Goal: Information Seeking & Learning: Get advice/opinions

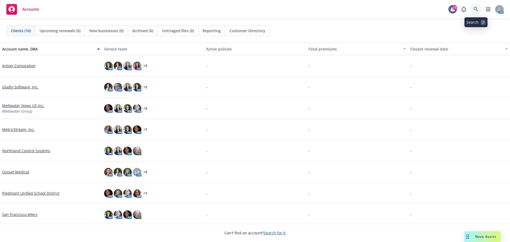
click at [476, 9] on icon at bounding box center [475, 9] width 5 height 5
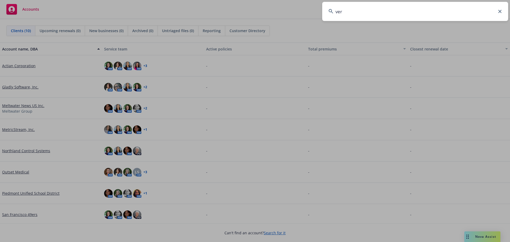
type input "[PERSON_NAME]"
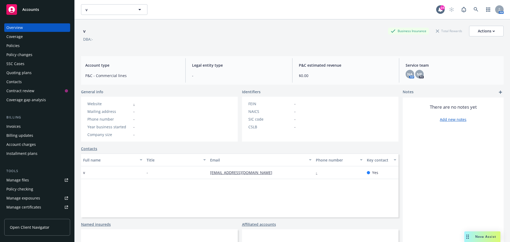
click at [42, 226] on span "Open Client Navigator" at bounding box center [30, 227] width 40 height 6
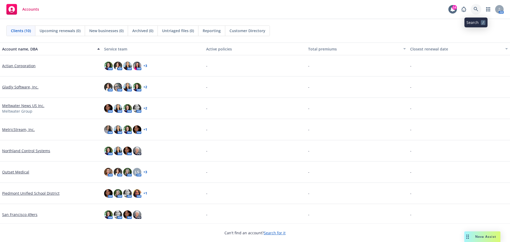
click at [474, 10] on icon at bounding box center [475, 9] width 5 height 5
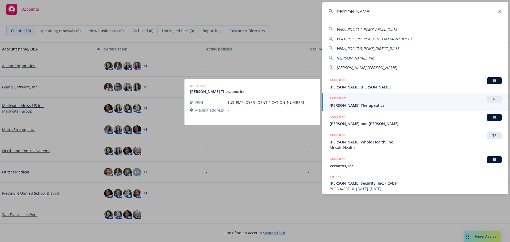
type input "vera"
click at [361, 103] on span "Vera Therapeutics" at bounding box center [415, 105] width 172 height 6
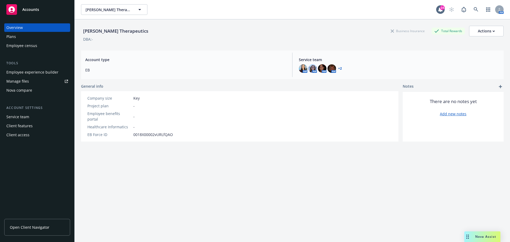
click at [41, 223] on link "Open Client Navigator" at bounding box center [37, 227] width 66 height 17
click at [487, 235] on span "Nova Assist" at bounding box center [485, 236] width 21 height 5
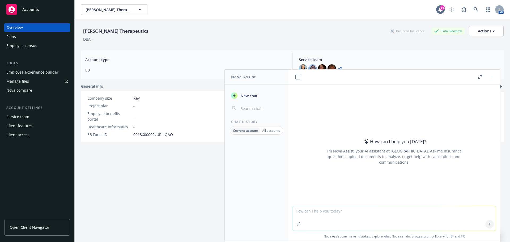
click at [314, 217] on textarea at bounding box center [393, 218] width 203 height 24
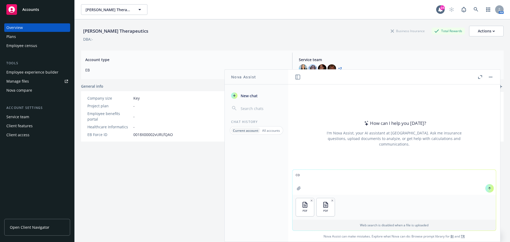
type textarea "c"
type textarea "Compare these two documents"
click at [488, 189] on icon at bounding box center [489, 188] width 4 height 4
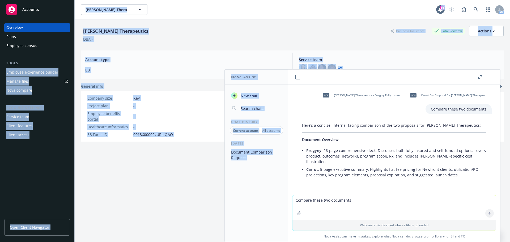
drag, startPoint x: 417, startPoint y: 73, endPoint x: 91, endPoint y: 56, distance: 326.4
click at [81, 57] on body "Accounts Overview Plans Employee census Tools Employee experience builder Manag…" at bounding box center [255, 121] width 510 height 242
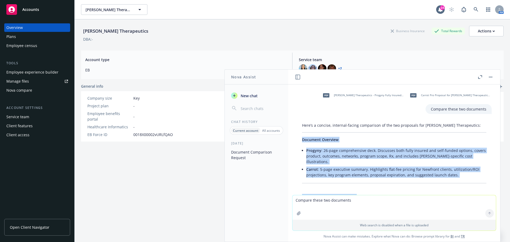
drag, startPoint x: 447, startPoint y: 167, endPoint x: 300, endPoint y: 139, distance: 149.0
copy div "Document Overview Progyny : 26-page comprehensive deck. Discusses both fully in…"
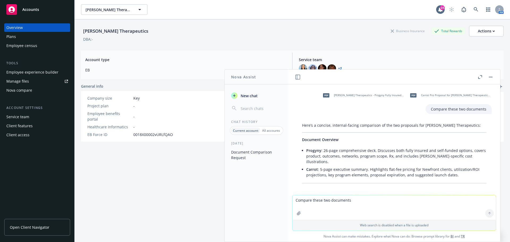
click at [330, 205] on textarea "Compare these two documents" at bounding box center [393, 207] width 203 height 24
drag, startPoint x: 332, startPoint y: 201, endPoint x: 334, endPoint y: 200, distance: 2.7
click at [332, 201] on textarea "Compare these two documents" at bounding box center [393, 207] width 203 height 24
type textarea "does this documents include Donor"
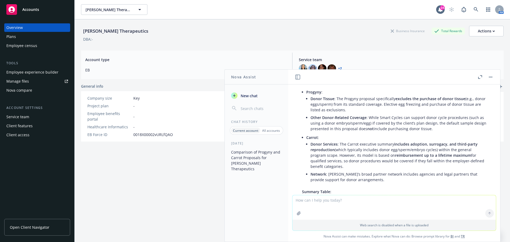
scroll to position [902, 0]
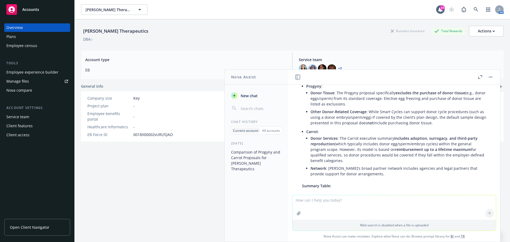
drag, startPoint x: 342, startPoint y: 102, endPoint x: 459, endPoint y: 111, distance: 118.0
click at [459, 108] on li "Donor Tissue : The Progyny proposal specifically excludes the purchase of donor…" at bounding box center [398, 98] width 176 height 19
click at [323, 205] on textarea at bounding box center [393, 207] width 203 height 24
type textarea "does it include clinic appointment booking"
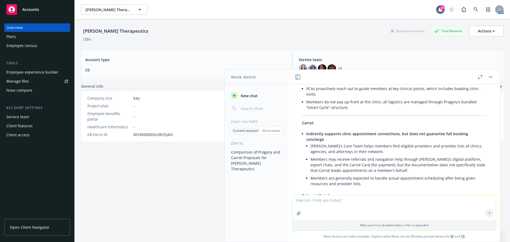
scroll to position [1221, 0]
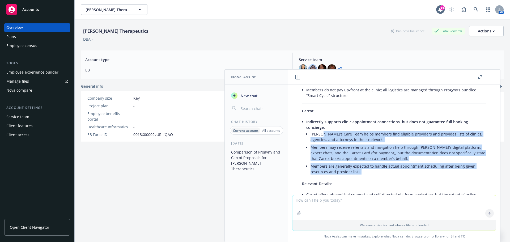
drag, startPoint x: 321, startPoint y: 148, endPoint x: 394, endPoint y: 187, distance: 82.9
click at [394, 175] on ul "Carrot’s Care Team helps members find eligible providers and provides lists of …" at bounding box center [398, 152] width 176 height 45
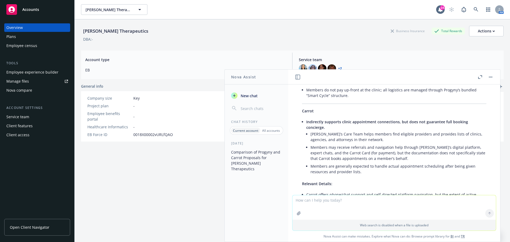
click at [324, 203] on textarea at bounding box center [393, 207] width 203 height 24
type textarea "breast milk shipping"
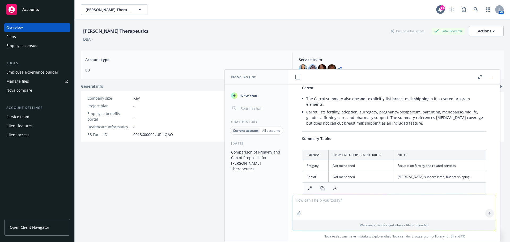
scroll to position [1601, 0]
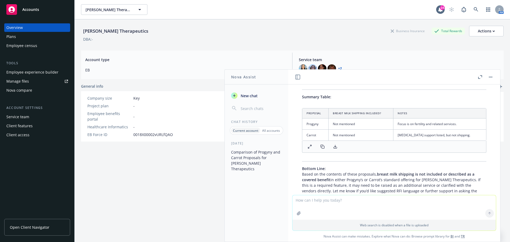
click at [328, 203] on textarea at bounding box center [393, 207] width 203 height 24
type textarea "Rx discount program"
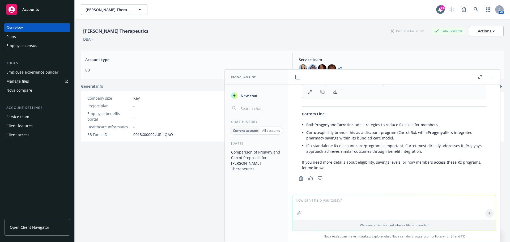
scroll to position [2057, 0]
click at [339, 202] on textarea at bounding box center [393, 207] width 203 height 24
type textarea "maternity support"
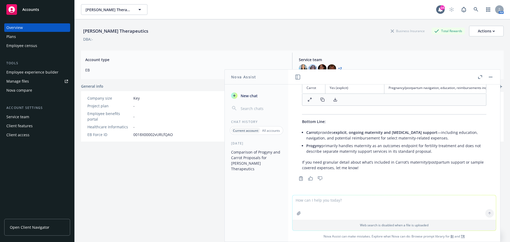
scroll to position [2428, 0]
click at [358, 205] on textarea at bounding box center [393, 207] width 203 height 24
type textarea "parenting"
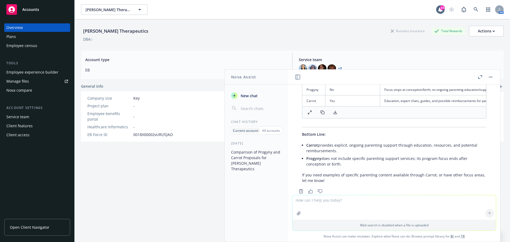
scroll to position [2706, 0]
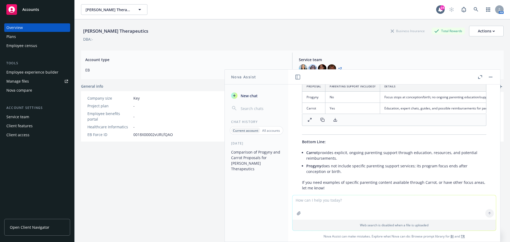
click at [335, 202] on textarea at bounding box center [393, 207] width 203 height 24
type textarea "menopausde"
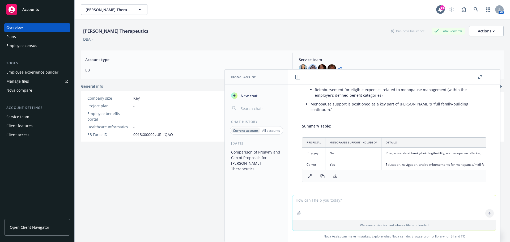
scroll to position [3008, 0]
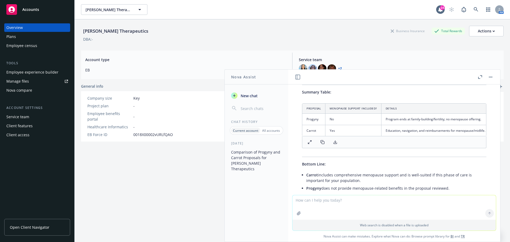
click at [299, 203] on textarea at bounding box center [393, 207] width 203 height 24
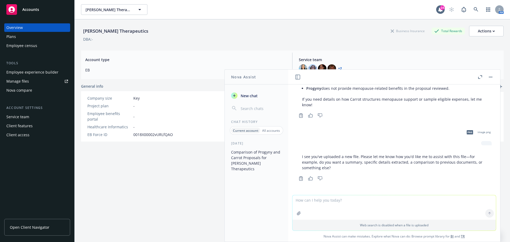
scroll to position [3147, 0]
type textarea "d"
type textarea "Please list out all items that are included"
click at [373, 200] on textarea "Please list out all items that are included" at bounding box center [393, 207] width 203 height 25
drag, startPoint x: 367, startPoint y: 200, endPoint x: 245, endPoint y: 194, distance: 121.4
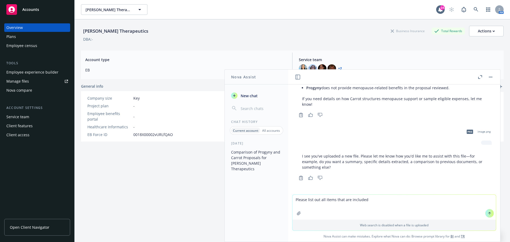
click at [288, 199] on div "Nova Assist New chat Chat History Current account All accounts Today Comparison…" at bounding box center [394, 155] width 212 height 173
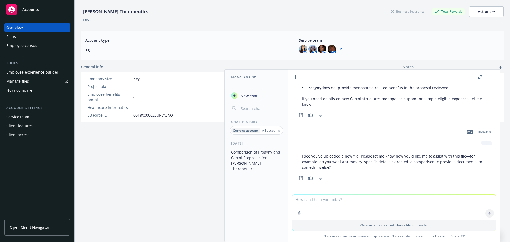
drag, startPoint x: 322, startPoint y: 207, endPoint x: 306, endPoint y: 203, distance: 16.3
click at [306, 202] on textarea at bounding box center [393, 207] width 203 height 25
click at [298, 213] on icon "button" at bounding box center [298, 213] width 4 height 4
click at [252, 96] on span "New chat" at bounding box center [248, 96] width 18 height 6
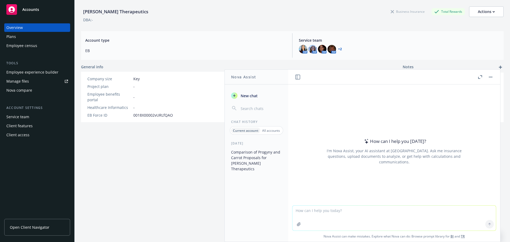
click at [262, 156] on button "Comparison of Progyny and Carrot Proposals for Vera Therapeutics" at bounding box center [256, 160] width 55 height 25
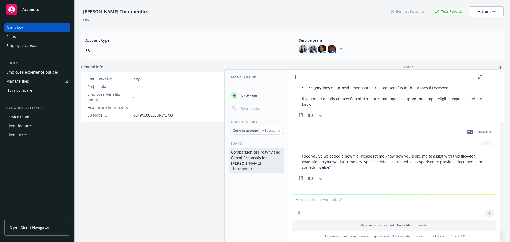
scroll to position [3147, 0]
type textarea "delete the last file"
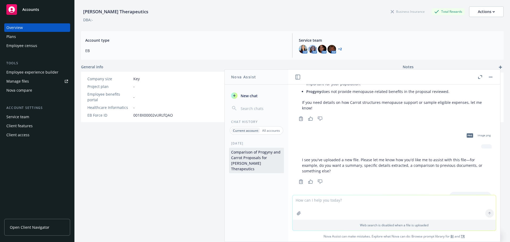
scroll to position [3204, 0]
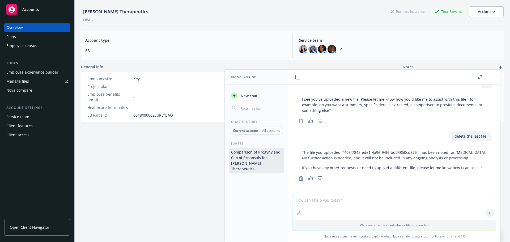
click at [348, 200] on textarea at bounding box center [393, 207] width 203 height 24
click at [329, 208] on textarea "Please list out these items in the first two proposals" at bounding box center [393, 207] width 203 height 25
click at [393, 199] on textarea "Please list out these items in the first two proposals" at bounding box center [393, 207] width 203 height 25
click at [308, 206] on textarea "Please list out these items in the first two proposals" at bounding box center [393, 207] width 203 height 25
drag, startPoint x: 321, startPoint y: 205, endPoint x: 347, endPoint y: 204, distance: 26.0
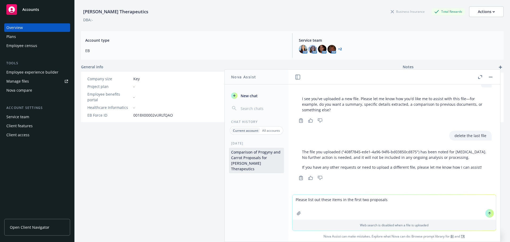
click at [347, 204] on textarea "Please list out these items in the first two proposals" at bounding box center [393, 207] width 203 height 25
click at [390, 201] on textarea "Please list out these items in the first two proposals" at bounding box center [393, 207] width 203 height 25
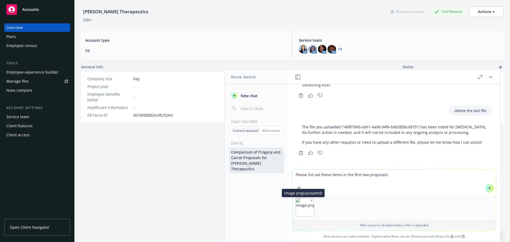
click at [310, 199] on icon "button" at bounding box center [311, 200] width 3 height 3
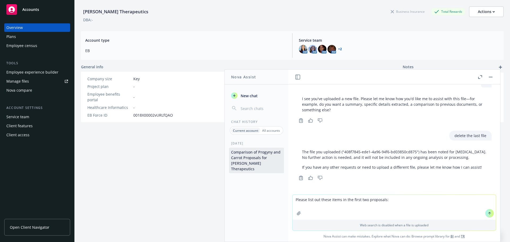
drag, startPoint x: 306, startPoint y: 214, endPoint x: 299, endPoint y: 213, distance: 6.6
click at [299, 213] on div "Please list out these items in the first two proposals:" at bounding box center [393, 207] width 203 height 25
click at [394, 199] on textarea "Please list out these items in the first two proposals:" at bounding box center [393, 207] width 203 height 25
click at [387, 201] on textarea "Please list out these items in the first two proposals:" at bounding box center [393, 207] width 203 height 25
drag, startPoint x: 387, startPoint y: 201, endPoint x: 281, endPoint y: 205, distance: 105.9
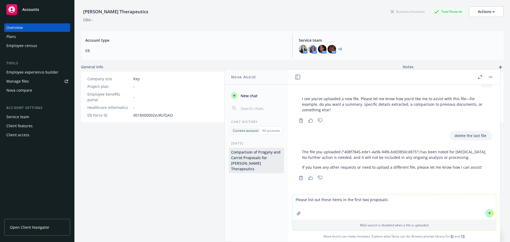
click at [288, 205] on div "Nova Assist New chat Chat History Current account All accounts Today Comparison…" at bounding box center [394, 155] width 212 height 173
type textarea "{"
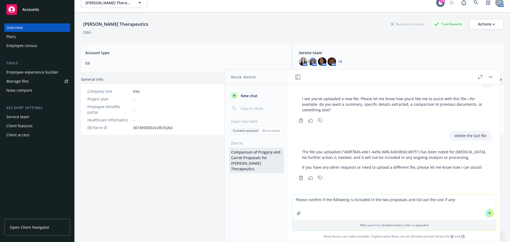
scroll to position [0, 0]
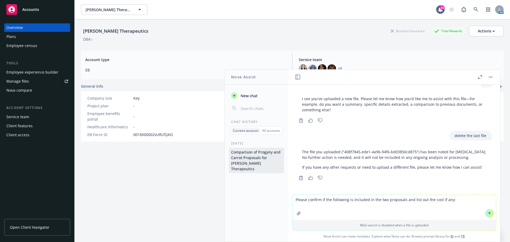
type textarea "Please confirm if the following is included in the two proposals and list out t…"
click at [306, 204] on textarea "Please confirm if the following is included in the two proposals and list out t…" at bounding box center [393, 207] width 203 height 25
click at [455, 202] on textarea "Please confirm if the following is included in the two proposals and list out t…" at bounding box center [393, 207] width 203 height 25
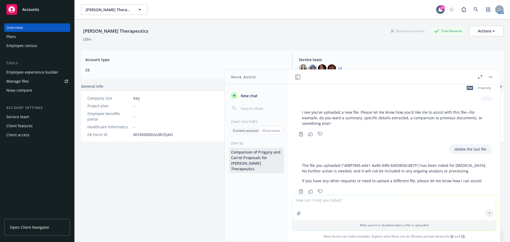
scroll to position [3257, 0]
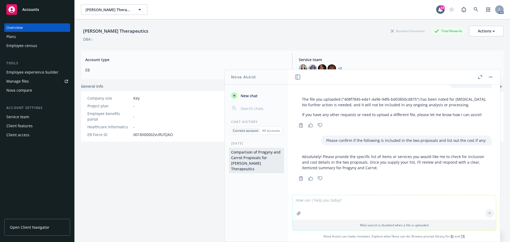
click at [320, 203] on textarea at bounding box center [393, 207] width 203 height 24
paste textarea "Fertility/Infertility Assitance"
type textarea "Fertility/Infertility Assitance"
drag, startPoint x: 330, startPoint y: 206, endPoint x: 320, endPoint y: 207, distance: 9.6
click at [330, 206] on textarea "Fertility/Infertility Assitance" at bounding box center [393, 207] width 203 height 25
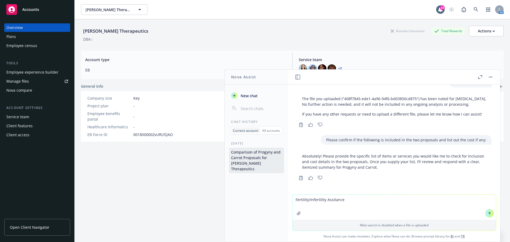
click at [354, 203] on textarea "Fertility/Infertility Assitance" at bounding box center [393, 207] width 203 height 25
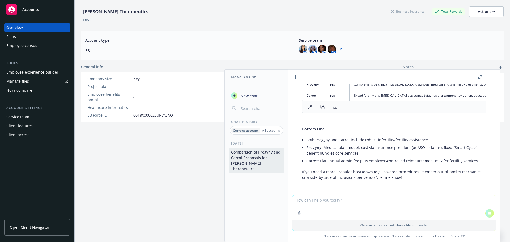
scroll to position [3433, 0]
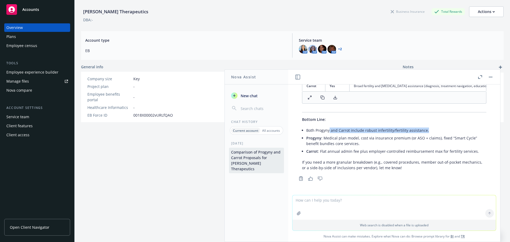
drag, startPoint x: 331, startPoint y: 129, endPoint x: 428, endPoint y: 132, distance: 97.2
click at [428, 132] on li "Both Progyny and Carrot include robust infertility/fertility assistance." at bounding box center [396, 130] width 180 height 8
click at [337, 211] on textarea at bounding box center [393, 207] width 203 height 24
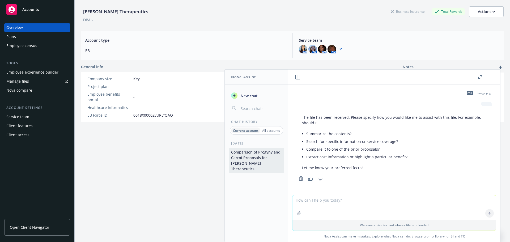
scroll to position [3535, 0]
click at [265, 130] on p "All accounts" at bounding box center [271, 130] width 18 height 5
click at [254, 130] on p "Current account" at bounding box center [245, 130] width 24 height 5
click at [490, 76] on button "button" at bounding box center [490, 77] width 6 height 6
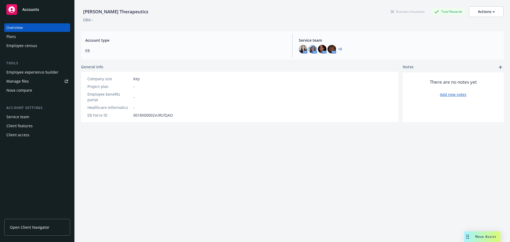
click at [484, 232] on div "Nova Assist" at bounding box center [482, 236] width 36 height 11
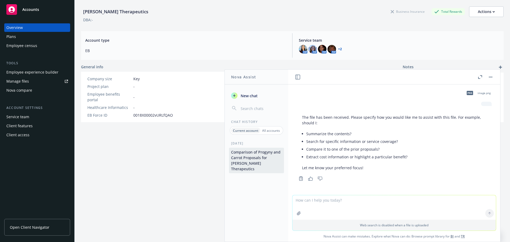
click at [251, 130] on p "Current account" at bounding box center [245, 130] width 25 height 5
click at [249, 108] on input "button" at bounding box center [260, 108] width 42 height 7
click at [268, 130] on p "All accounts" at bounding box center [271, 130] width 18 height 5
click at [248, 132] on p "Current account" at bounding box center [245, 130] width 24 height 5
click at [255, 160] on button "Comparison of Progyny and Carrot Proposals for Vera Therapeutics" at bounding box center [256, 160] width 55 height 25
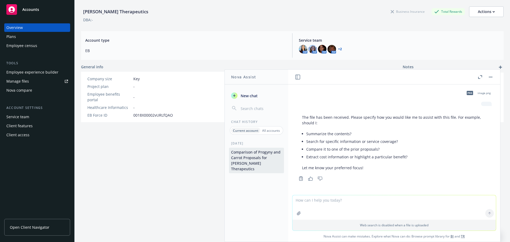
drag, startPoint x: 258, startPoint y: 163, endPoint x: 229, endPoint y: 144, distance: 35.2
click at [229, 144] on div "Today Comparison of Progyny and Carrot Proposals for Vera Therapeutics" at bounding box center [256, 191] width 63 height 101
click at [405, 66] on span "Notes" at bounding box center [407, 67] width 11 height 6
click at [298, 74] on button "button" at bounding box center [297, 77] width 6 height 6
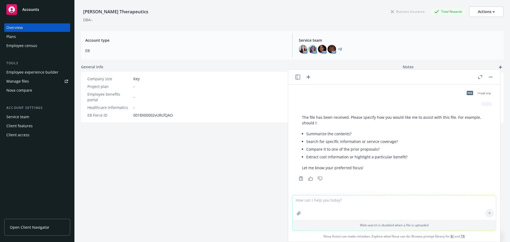
click at [307, 76] on icon "button" at bounding box center [308, 77] width 6 height 6
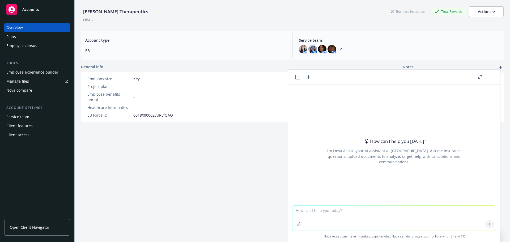
drag, startPoint x: 325, startPoint y: 137, endPoint x: 313, endPoint y: 127, distance: 16.0
click at [325, 137] on div "How can I help you today? I'm Nova Assist, your AI assistant at Newfront. Ask m…" at bounding box center [393, 151] width 203 height 83
click at [298, 77] on icon "button" at bounding box center [297, 77] width 5 height 5
drag, startPoint x: 261, startPoint y: 154, endPoint x: 246, endPoint y: 155, distance: 15.4
click at [246, 155] on button "Comparison of Progyny and Carrot Proposals for Vera Therapeutics" at bounding box center [256, 160] width 55 height 25
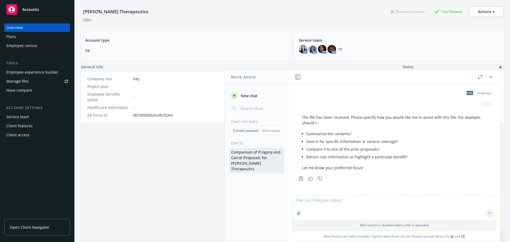
click at [247, 155] on button "Comparison of Progyny and Carrot Proposals for Vera Therapeutics" at bounding box center [256, 160] width 55 height 25
click at [268, 129] on p "All accounts" at bounding box center [271, 130] width 18 height 5
click at [244, 129] on p "Current account" at bounding box center [245, 130] width 24 height 5
click at [242, 122] on div "Chat History" at bounding box center [256, 121] width 63 height 5
drag, startPoint x: 491, startPoint y: 86, endPoint x: 494, endPoint y: 87, distance: 2.7
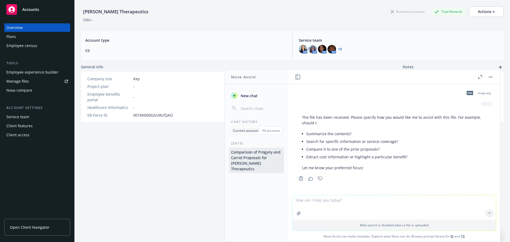
click at [492, 86] on div "pdf Vera Therapeutics - Progyny Fully Insured Overview 9.11.2025.pdf pdf Carrot…" at bounding box center [394, 139] width 212 height 110
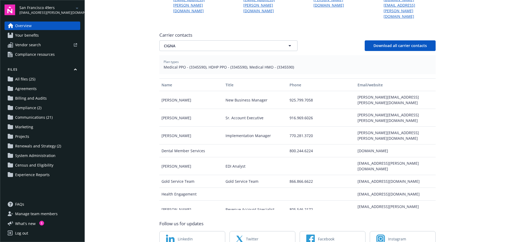
scroll to position [185, 0]
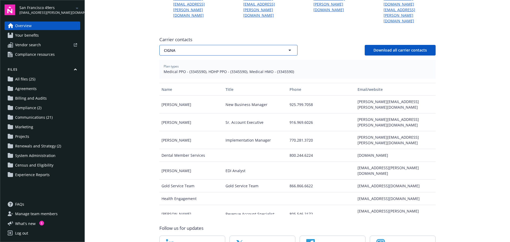
click at [290, 45] on button "CIGNA" at bounding box center [228, 50] width 138 height 11
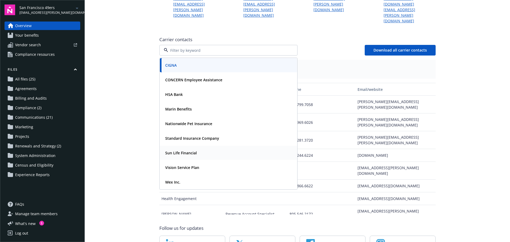
click at [190, 150] on strong "Sun Life Financial" at bounding box center [181, 152] width 32 height 5
